Goal: Information Seeking & Learning: Learn about a topic

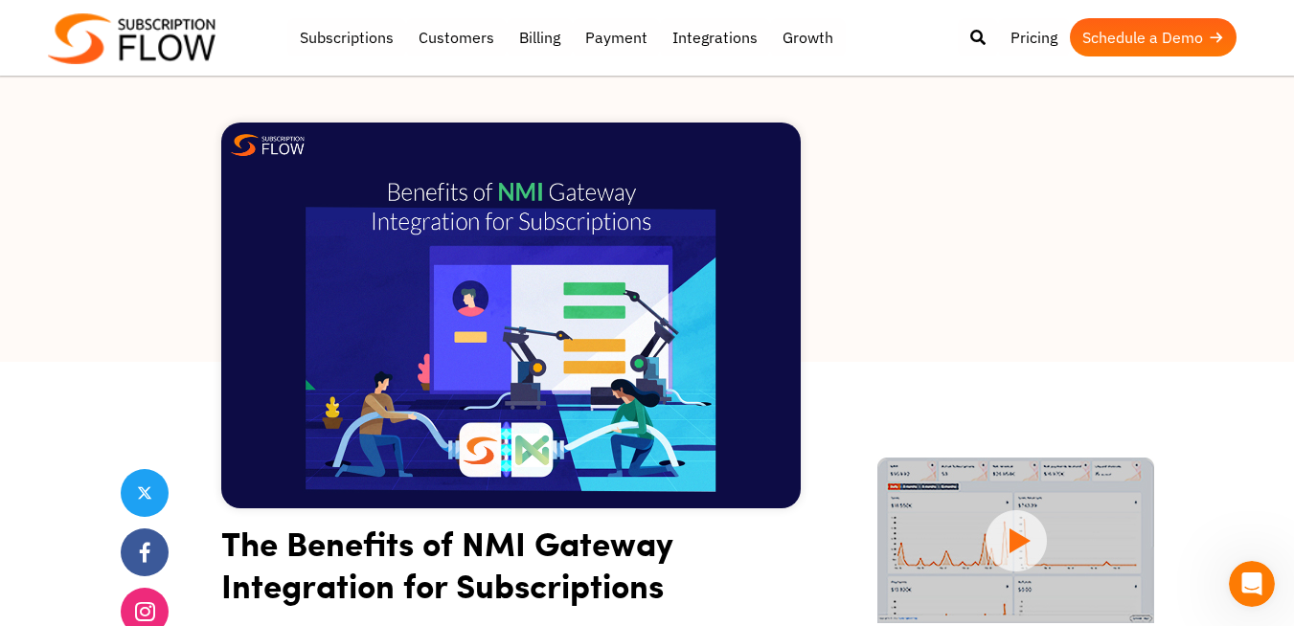
scroll to position [345, 0]
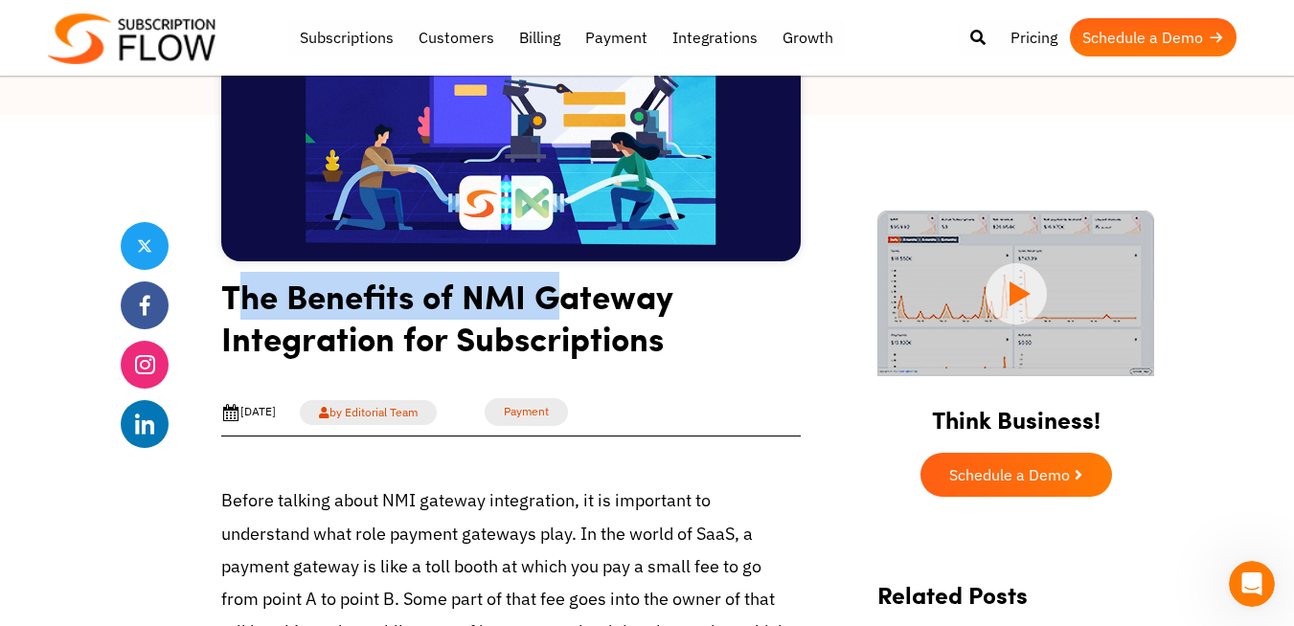
drag, startPoint x: 231, startPoint y: 307, endPoint x: 560, endPoint y: 294, distance: 329.7
click at [560, 294] on h1 "The Benefits of NMI Gateway Integration for Subscriptions" at bounding box center [510, 324] width 579 height 99
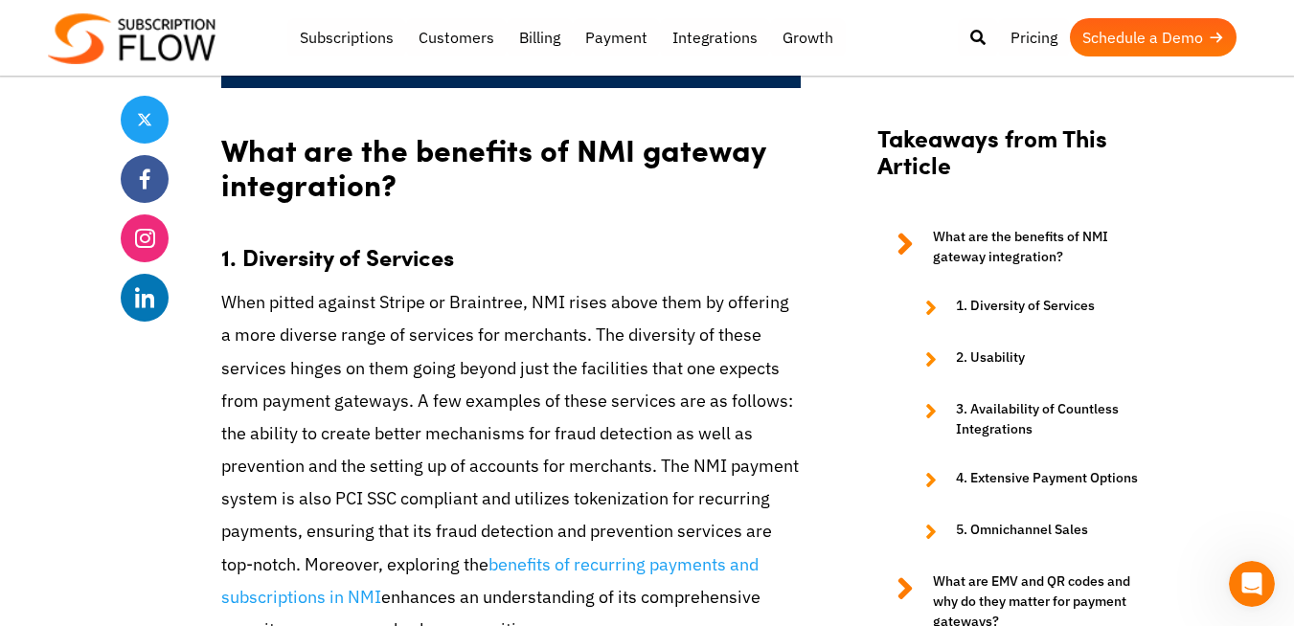
scroll to position [1839, 0]
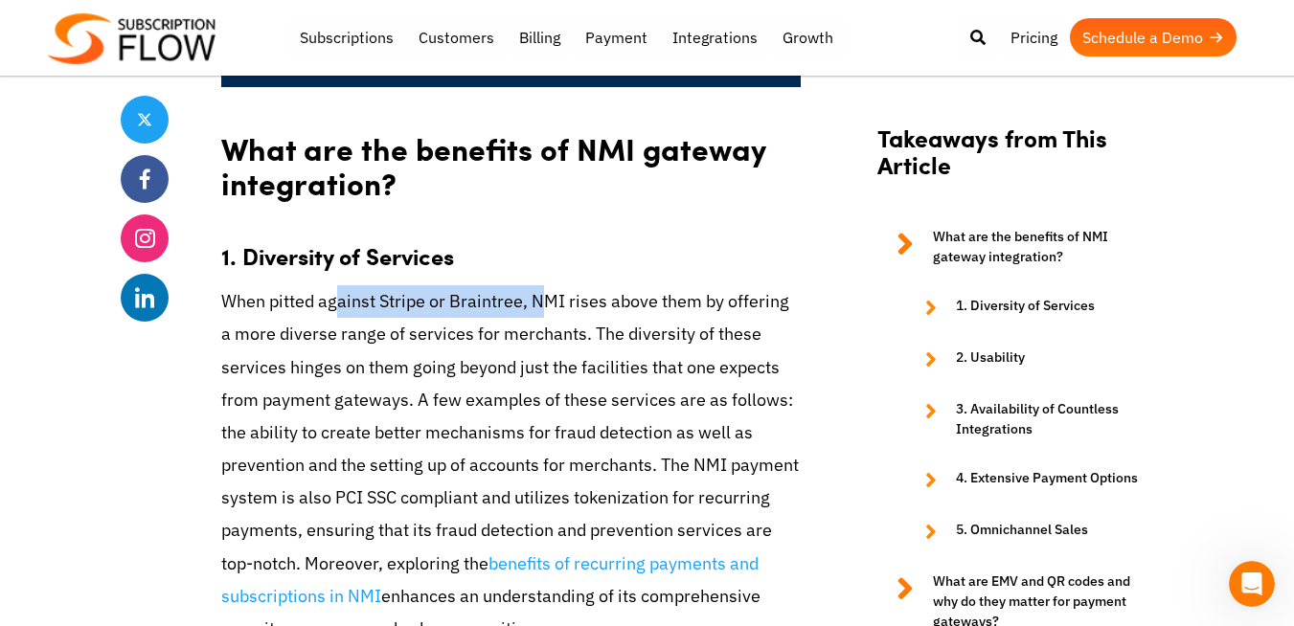
drag, startPoint x: 344, startPoint y: 265, endPoint x: 536, endPoint y: 278, distance: 192.9
click at [536, 285] on p "When pitted against Stripe or Braintree, NMI rises above them by offering a mor…" at bounding box center [510, 465] width 579 height 360
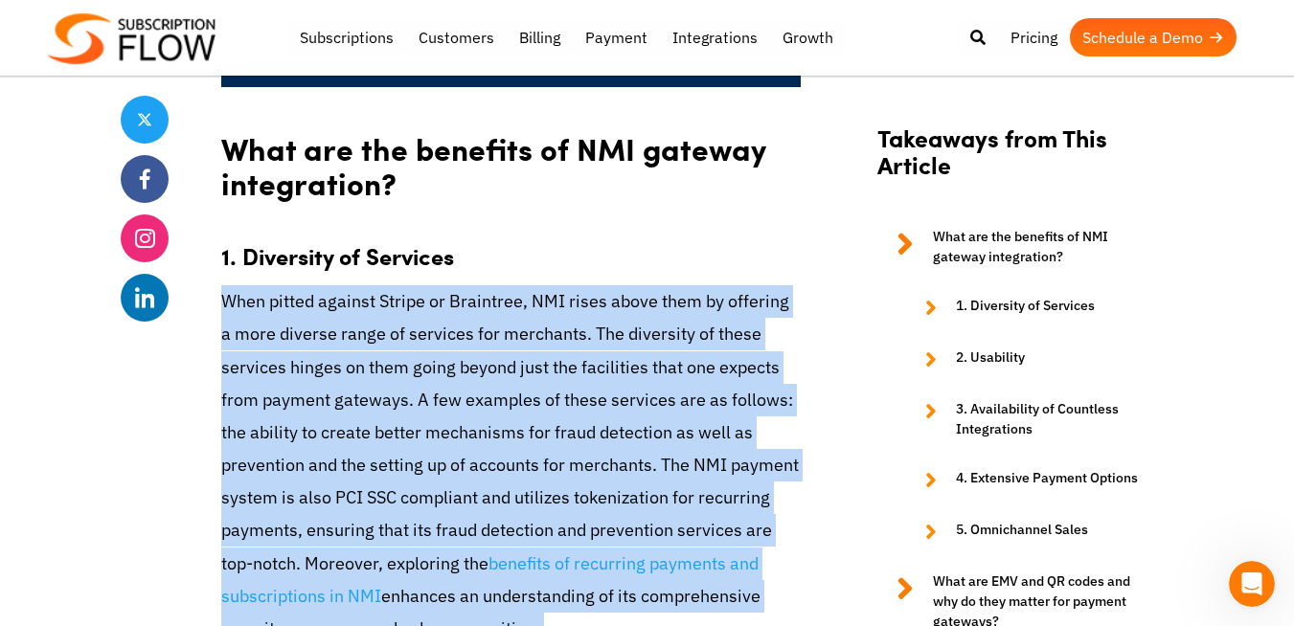
drag, startPoint x: 228, startPoint y: 271, endPoint x: 572, endPoint y: 591, distance: 469.6
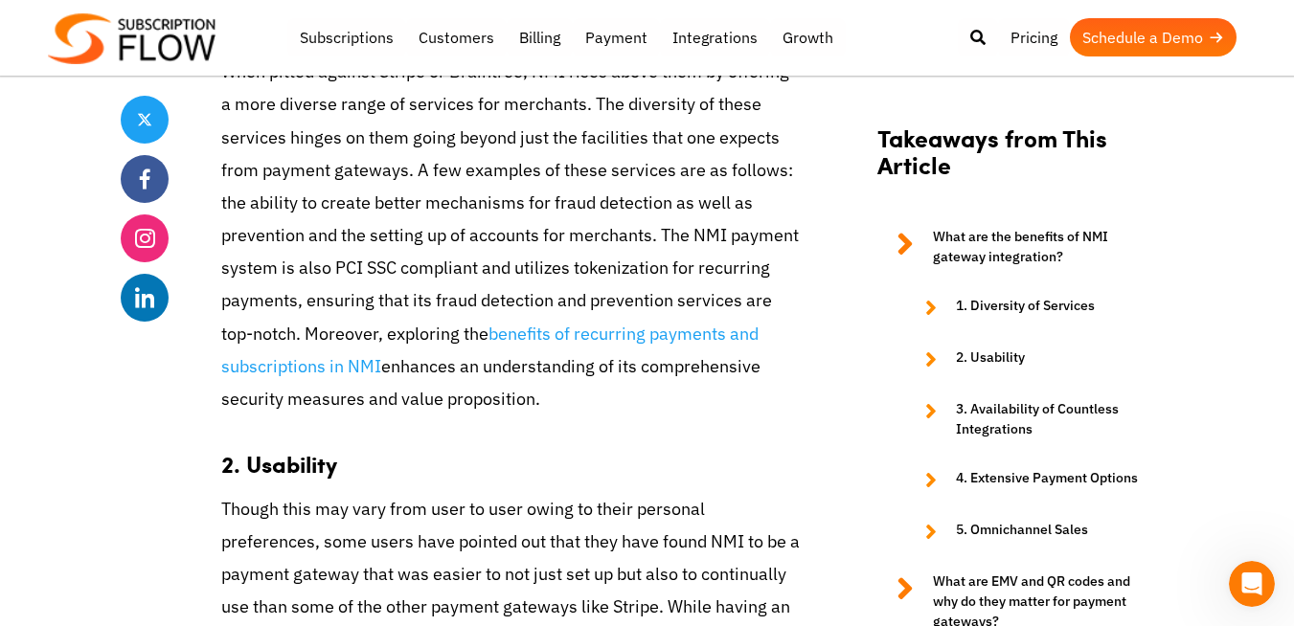
scroll to position [2413, 0]
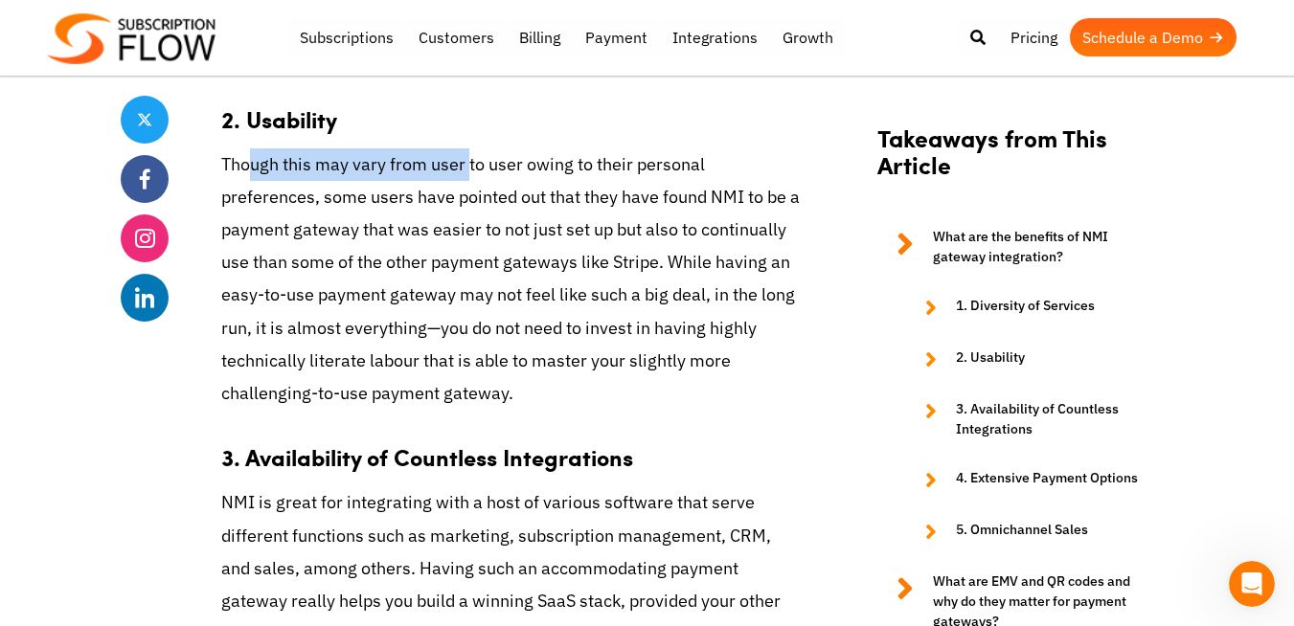
drag, startPoint x: 251, startPoint y: 130, endPoint x: 466, endPoint y: 141, distance: 215.7
click at [466, 148] on p "Though this may vary from user to user owing to their personal preferences, som…" at bounding box center [510, 279] width 579 height 262
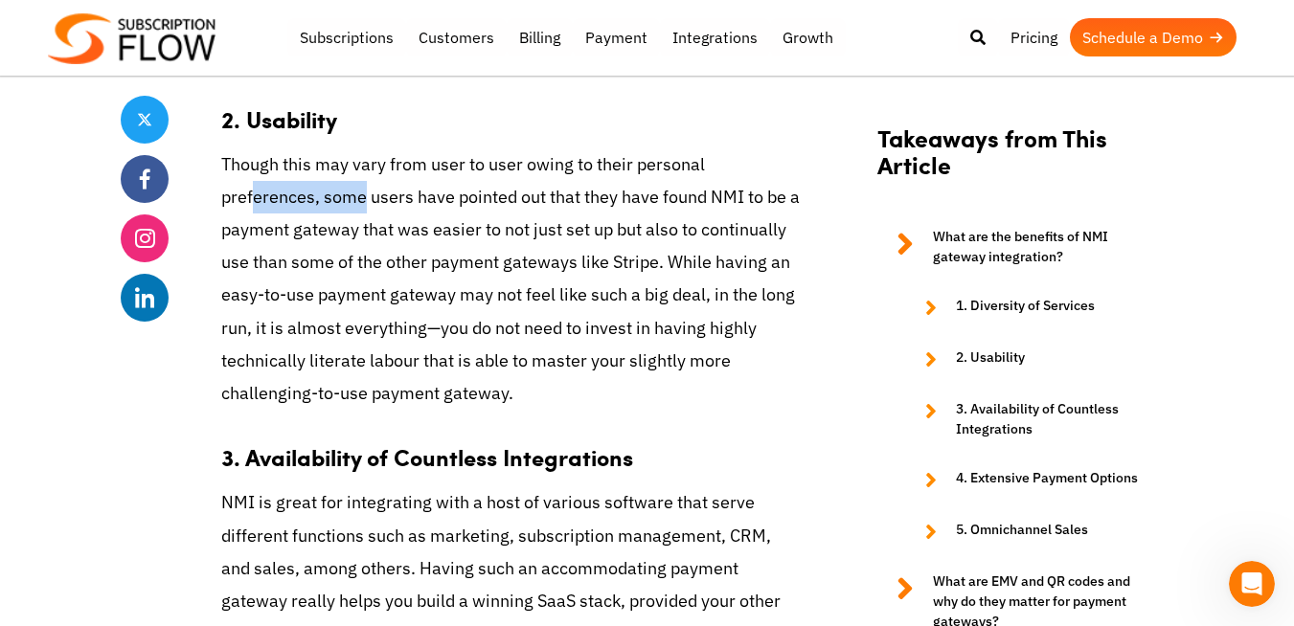
drag, startPoint x: 253, startPoint y: 169, endPoint x: 360, endPoint y: 160, distance: 107.6
click at [360, 160] on p "Though this may vary from user to user owing to their personal preferences, som…" at bounding box center [510, 279] width 579 height 262
click at [426, 170] on p "Though this may vary from user to user owing to their personal preferences, som…" at bounding box center [510, 279] width 579 height 262
click at [520, 163] on p "Though this may vary from user to user owing to their personal preferences, som…" at bounding box center [510, 279] width 579 height 262
click at [537, 161] on p "Though this may vary from user to user owing to their personal preferences, som…" at bounding box center [510, 279] width 579 height 262
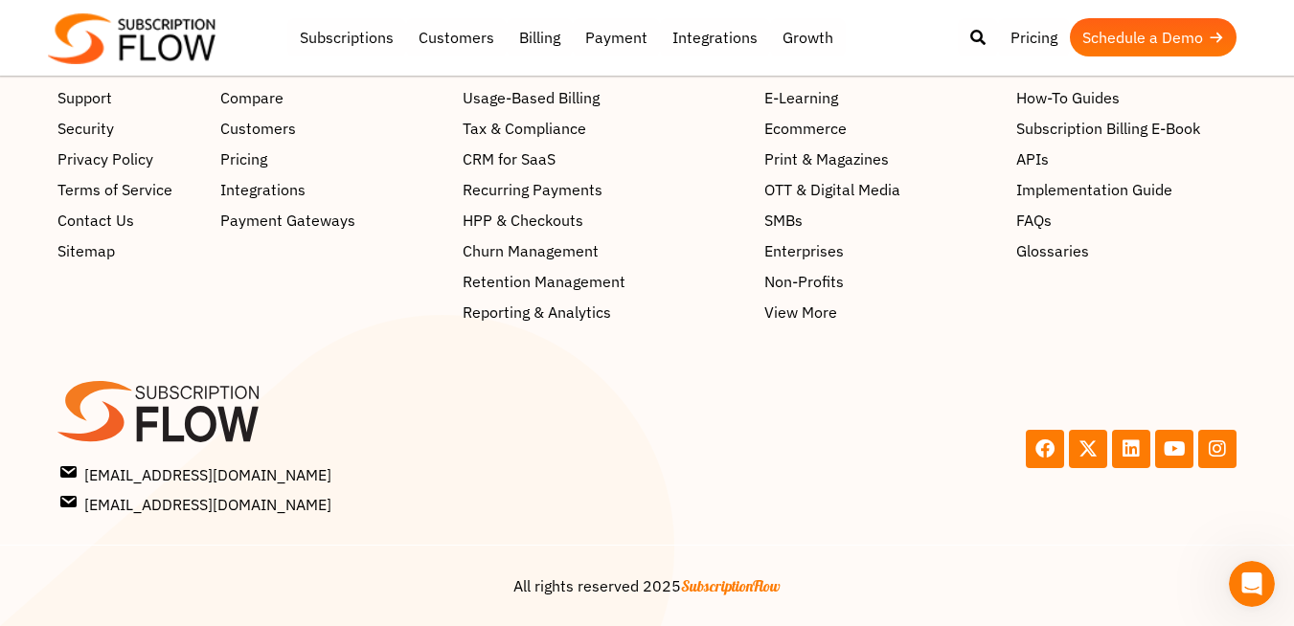
scroll to position [8719, 0]
